Goal: Book appointment/travel/reservation

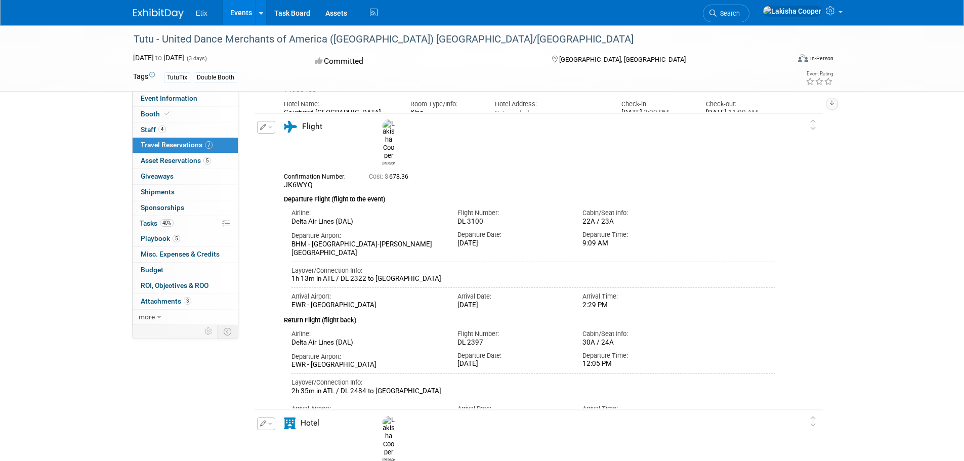
click at [236, 9] on link "Events" at bounding box center [241, 12] width 37 height 25
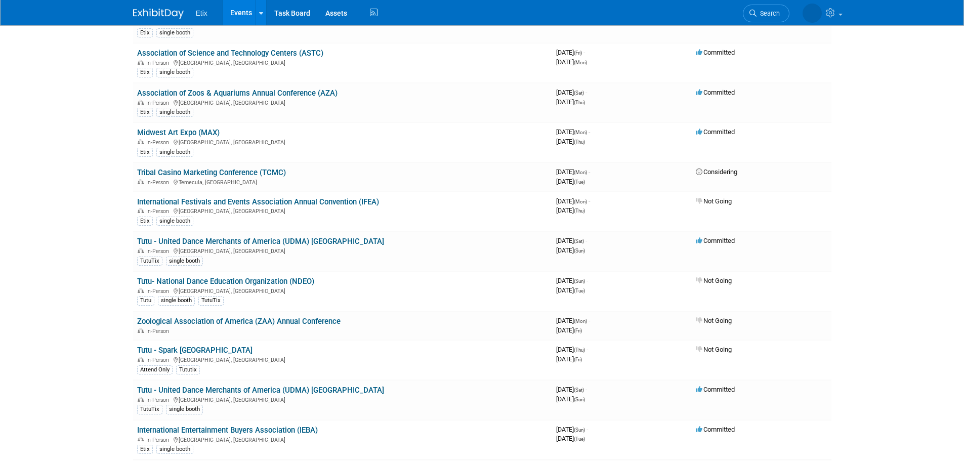
scroll to position [181, 0]
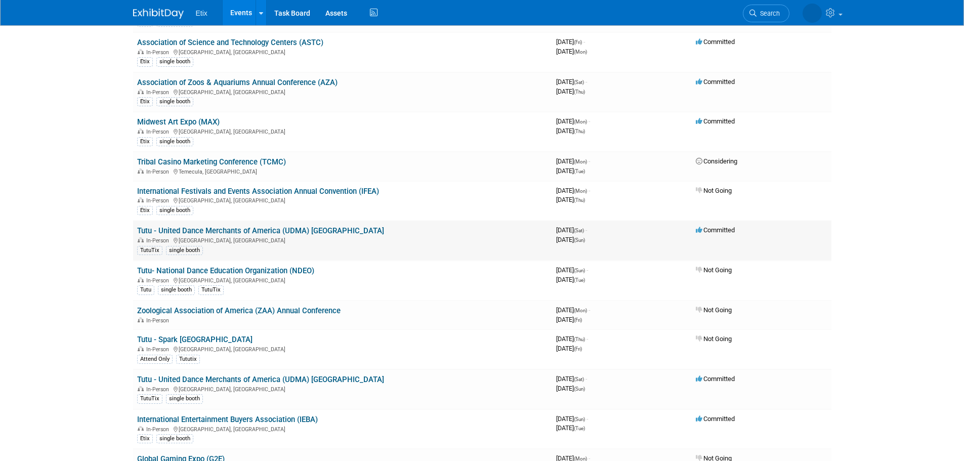
click at [196, 232] on link "Tutu - United Dance Merchants of America (UDMA) [GEOGRAPHIC_DATA]" at bounding box center [260, 230] width 247 height 9
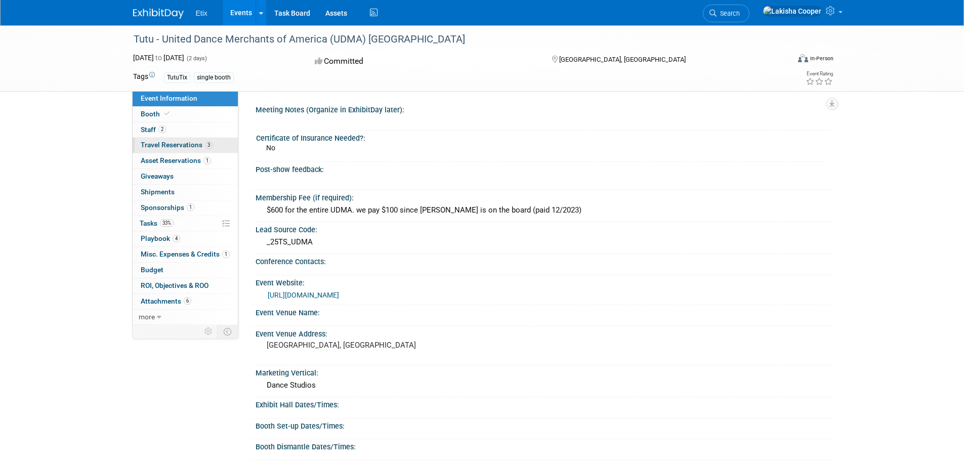
click at [147, 143] on span "Travel Reservations 3" at bounding box center [177, 145] width 72 height 8
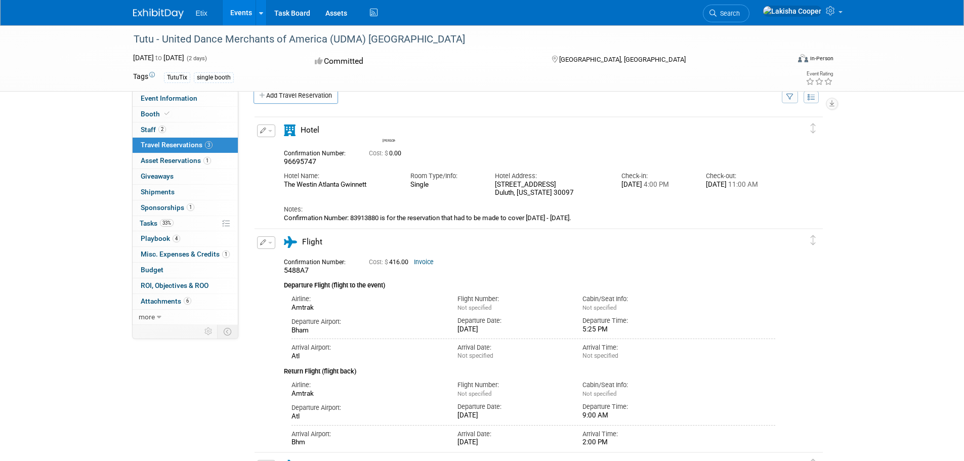
scroll to position [21, 0]
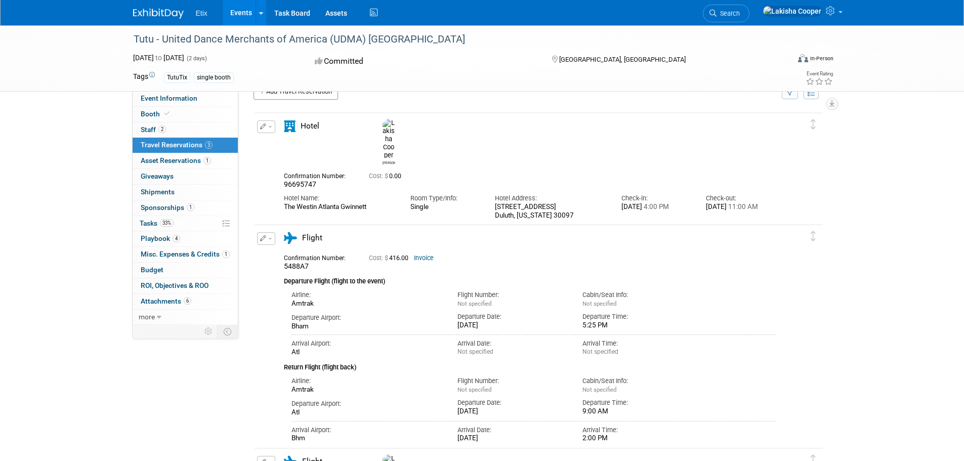
drag, startPoint x: 373, startPoint y: 186, endPoint x: 277, endPoint y: 185, distance: 96.1
click at [277, 189] on div "Hotel Name: The Westin Atlanta Gwinnett" at bounding box center [339, 200] width 126 height 23
copy div "The Westin Atlanta Gwinnett"
click at [157, 239] on span "Playbook 4" at bounding box center [160, 238] width 39 height 8
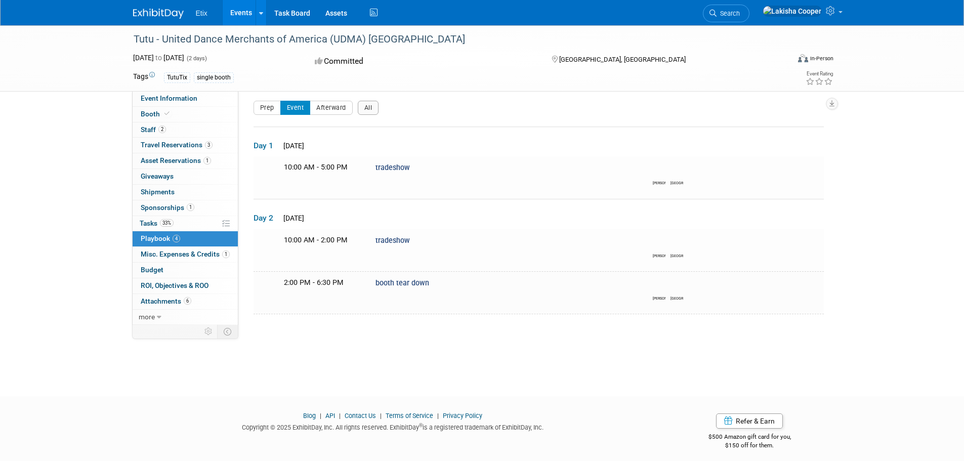
scroll to position [8, 0]
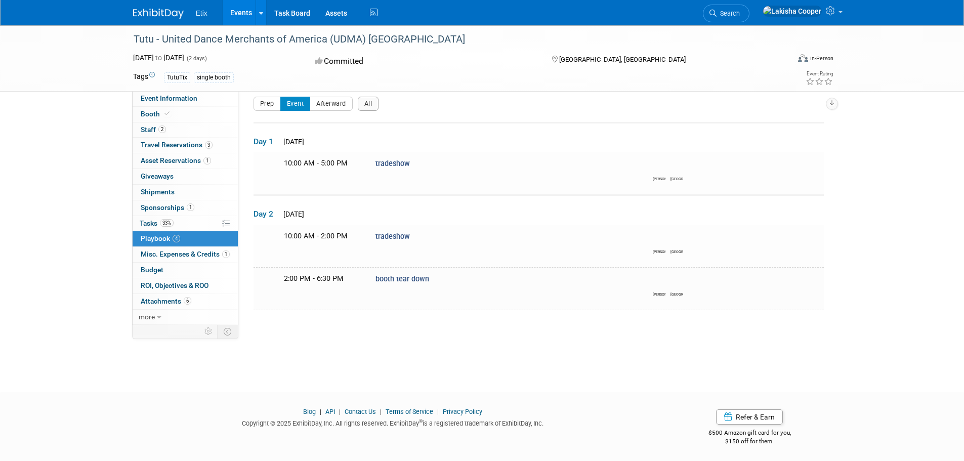
click at [180, 237] on link "4 Playbook 4" at bounding box center [185, 238] width 105 height 15
